Goal: Task Accomplishment & Management: Manage account settings

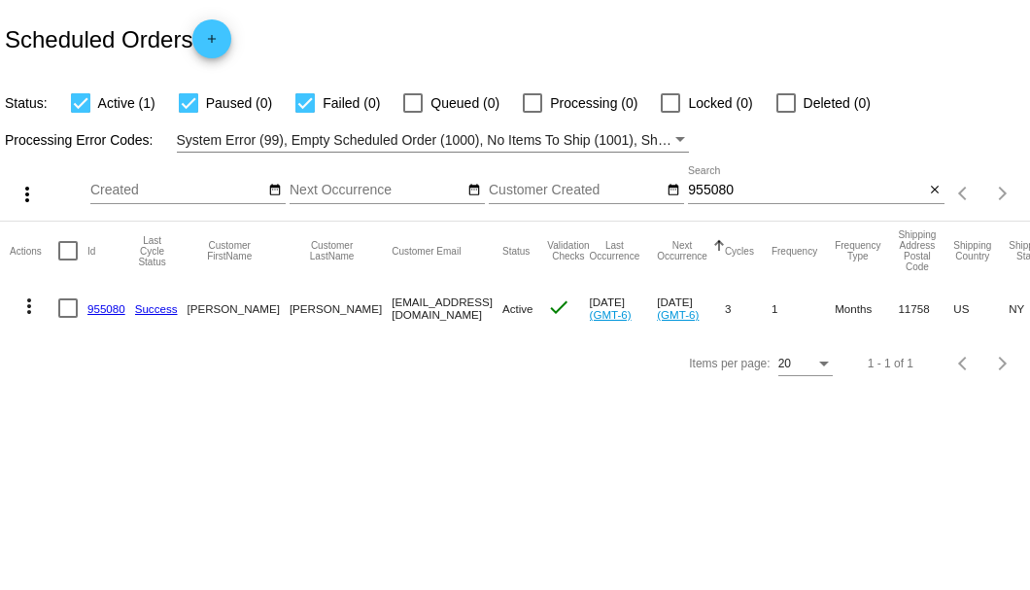
click at [703, 188] on input "955080" at bounding box center [806, 191] width 236 height 16
paste input "[EMAIL_ADDRESS][DOMAIN_NAME]"
type input "[EMAIL_ADDRESS][DOMAIN_NAME]"
click at [70, 307] on div at bounding box center [67, 307] width 19 height 19
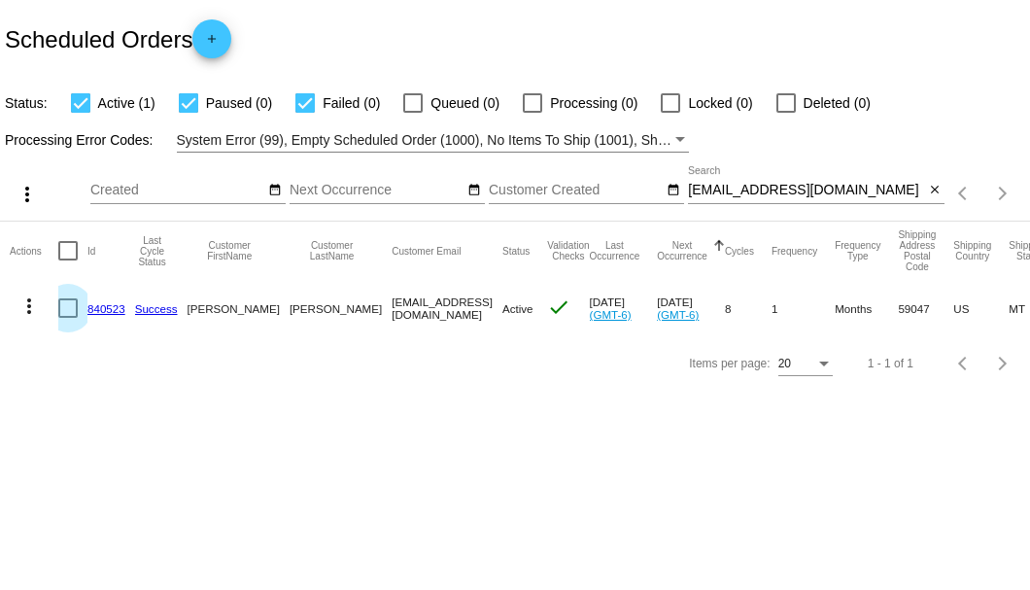
click at [68, 318] on input "checkbox" at bounding box center [67, 318] width 1 height 1
checkbox input "true"
click at [39, 308] on mat-icon "more_vert" at bounding box center [28, 306] width 23 height 23
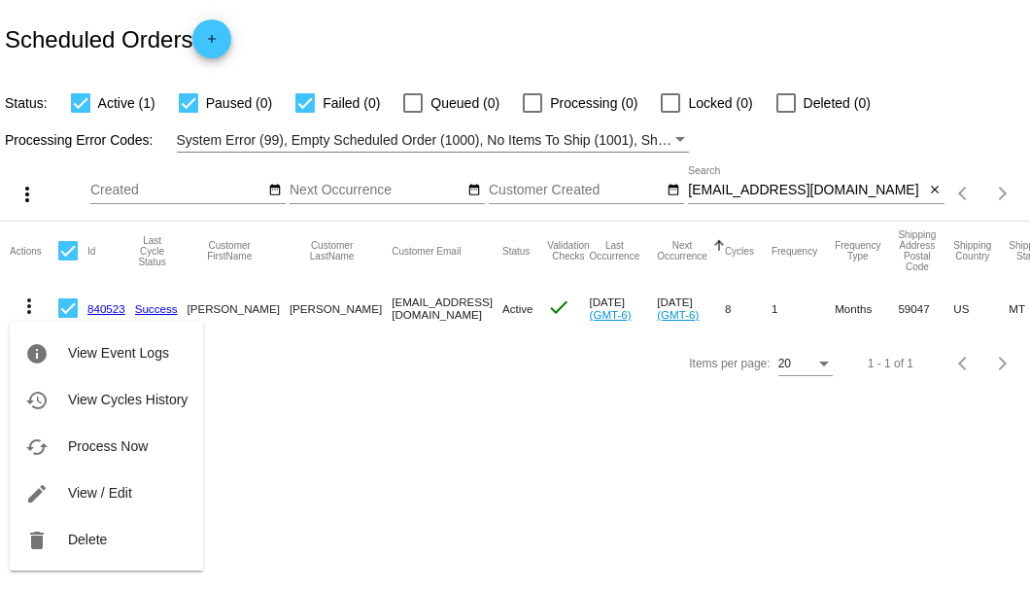
click at [287, 516] on div at bounding box center [515, 295] width 1030 height 590
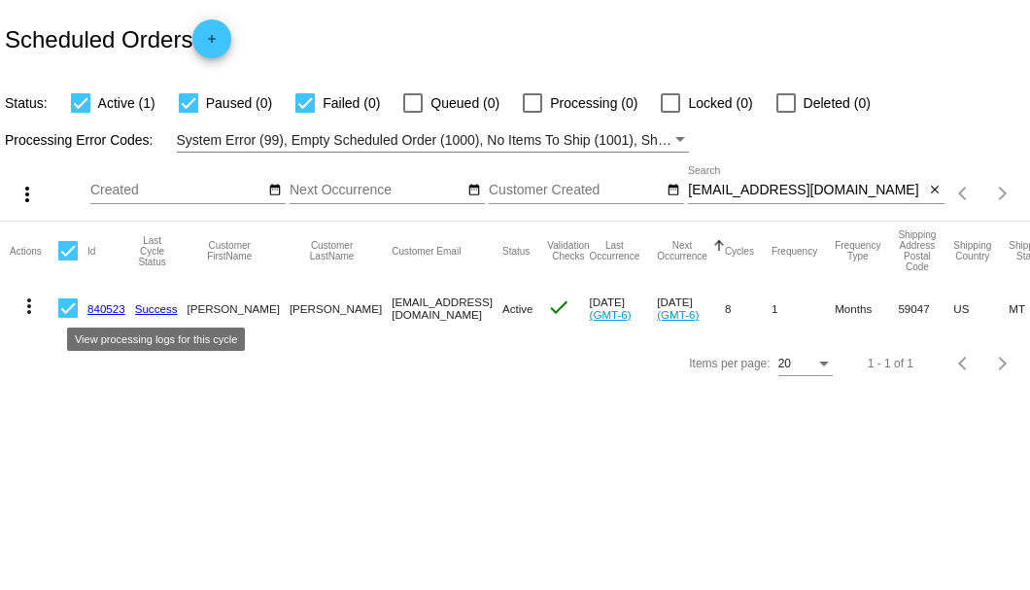
click at [108, 307] on link "840523" at bounding box center [106, 308] width 38 height 13
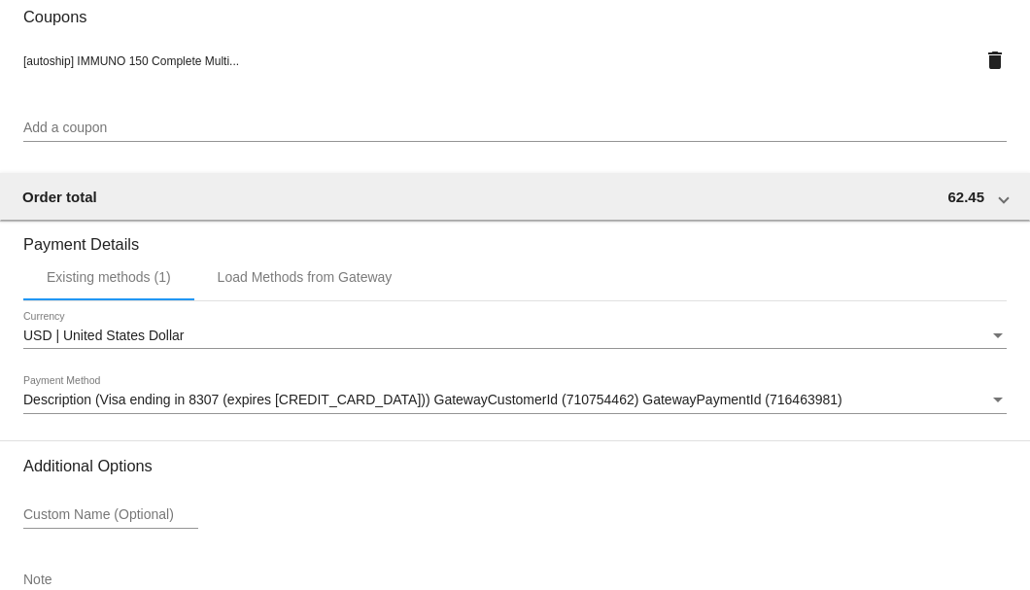
scroll to position [1876, 0]
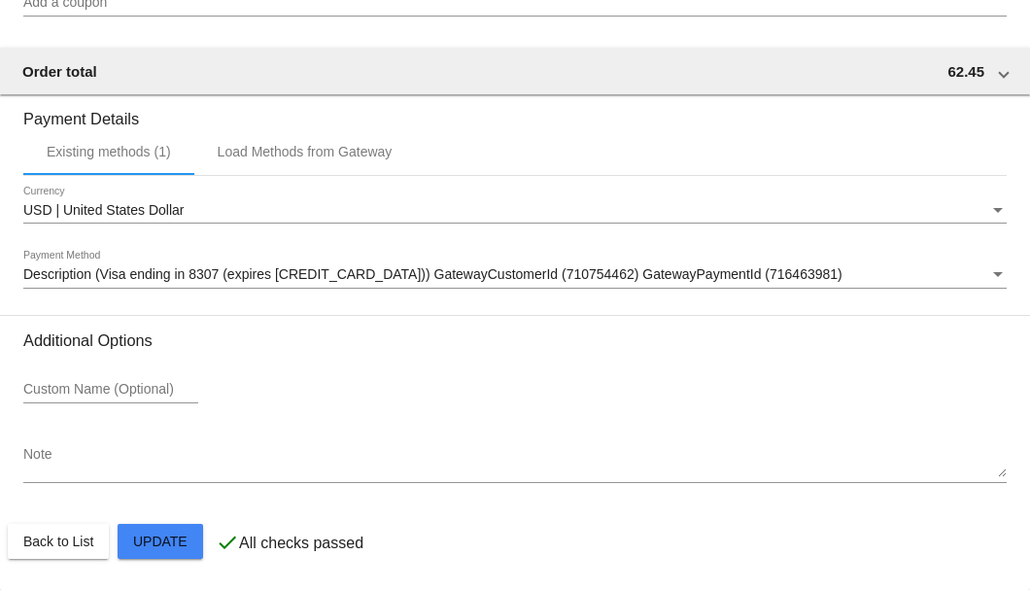
click at [108, 461] on textarea "Note" at bounding box center [515, 462] width 984 height 31
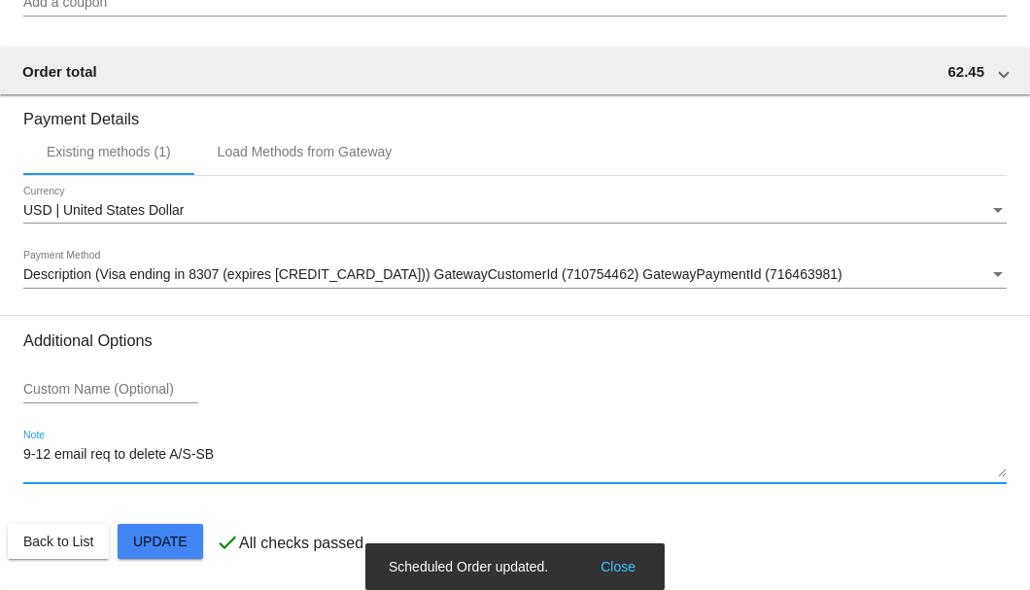
type textarea "9-12 email req to delete A/S-SB"
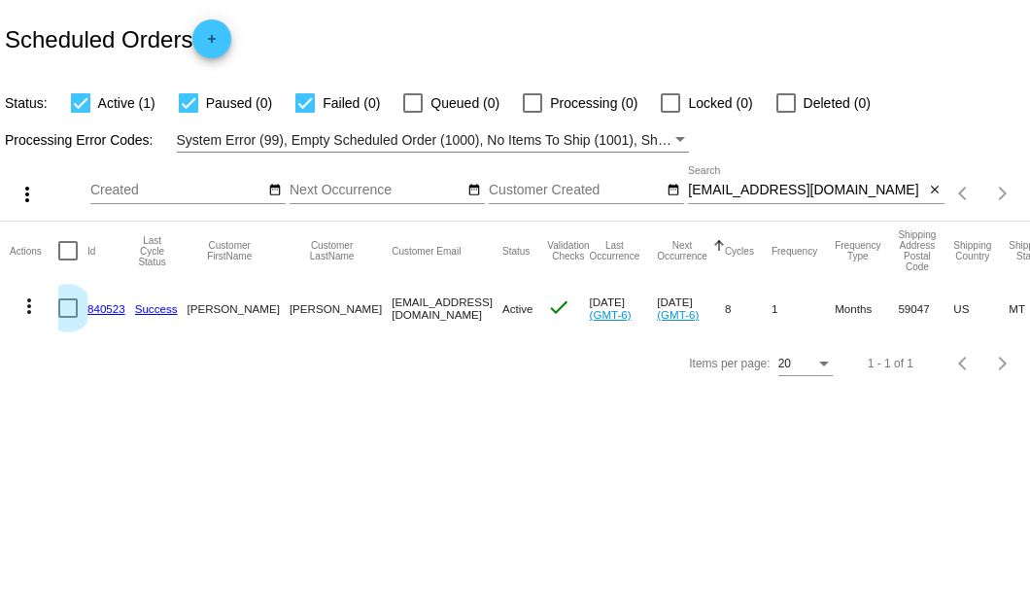
click at [62, 314] on div at bounding box center [67, 307] width 19 height 19
click at [67, 318] on input "checkbox" at bounding box center [67, 318] width 1 height 1
checkbox input "true"
click at [39, 311] on mat-icon "more_vert" at bounding box center [28, 306] width 23 height 23
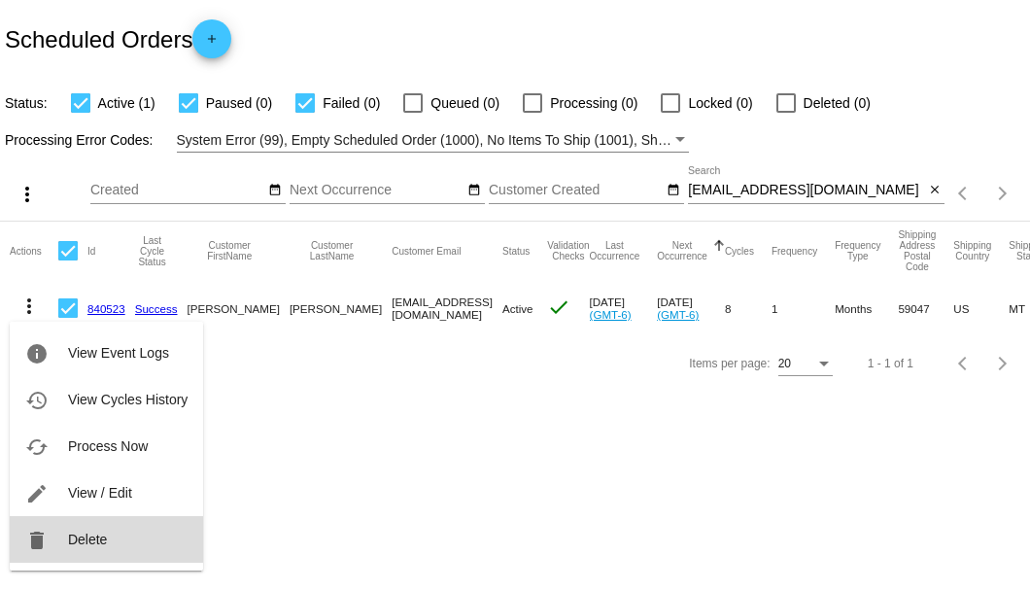
click at [79, 532] on span "Delete" at bounding box center [87, 540] width 39 height 16
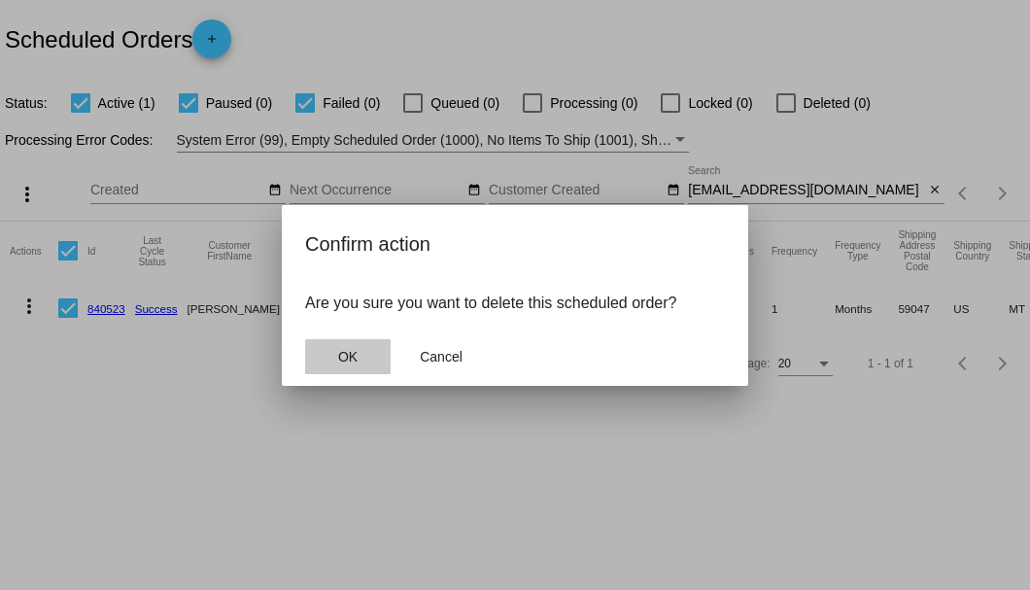
click at [338, 351] on span "OK" at bounding box center [347, 357] width 19 height 16
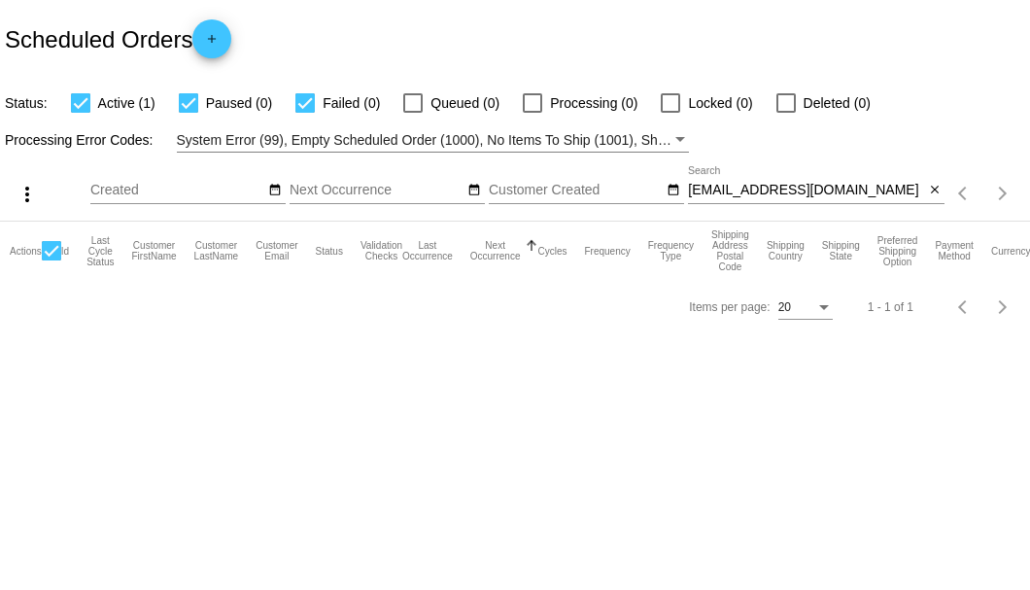
click at [919, 194] on input "[EMAIL_ADDRESS][DOMAIN_NAME]" at bounding box center [806, 191] width 236 height 16
type input "[EMAIL_ADDRESS][DOMAIN_NAME]"
click at [941, 189] on button "close" at bounding box center [934, 191] width 20 height 20
